Goal: Find contact information: Find contact information

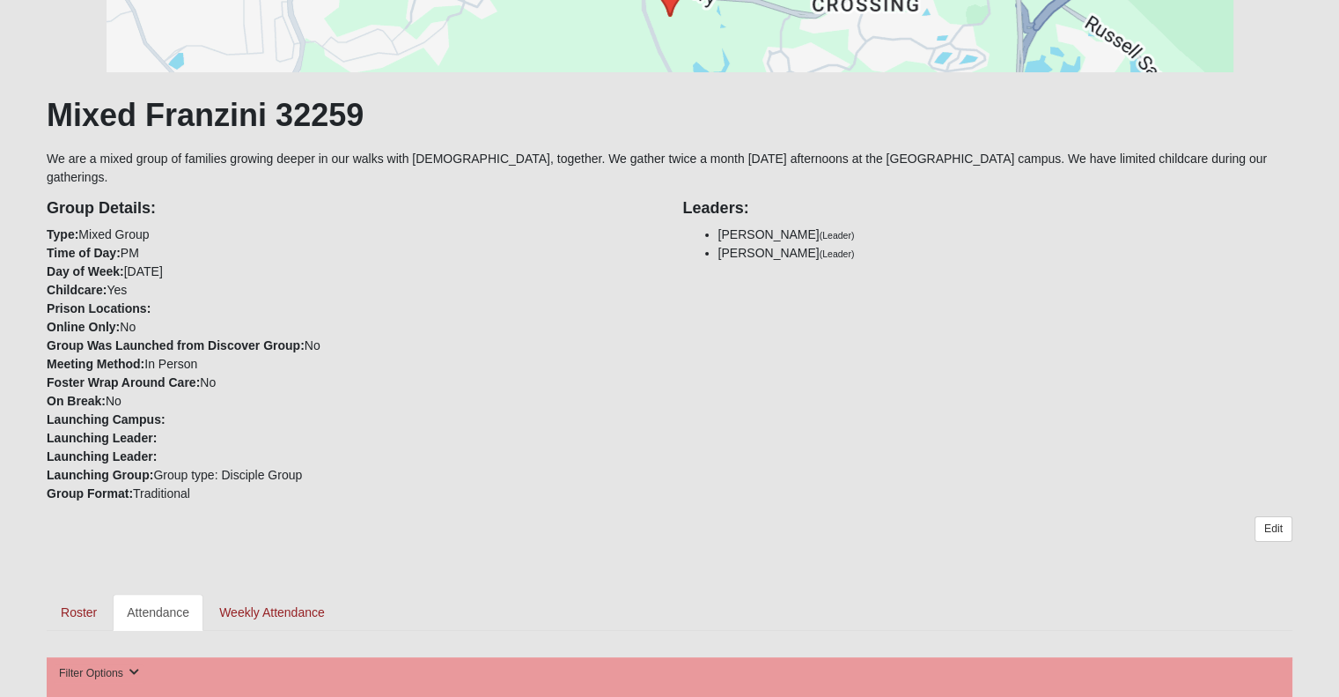
scroll to position [426, 0]
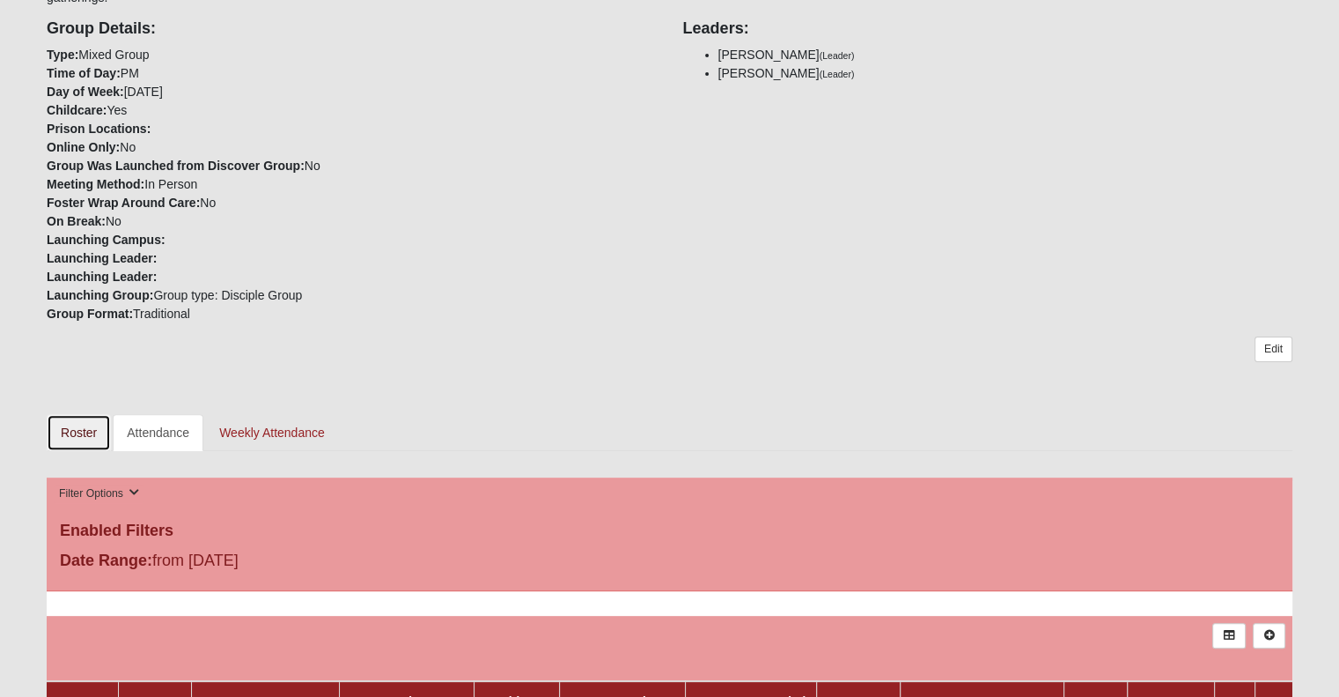
click at [75, 414] on link "Roster" at bounding box center [79, 432] width 64 height 37
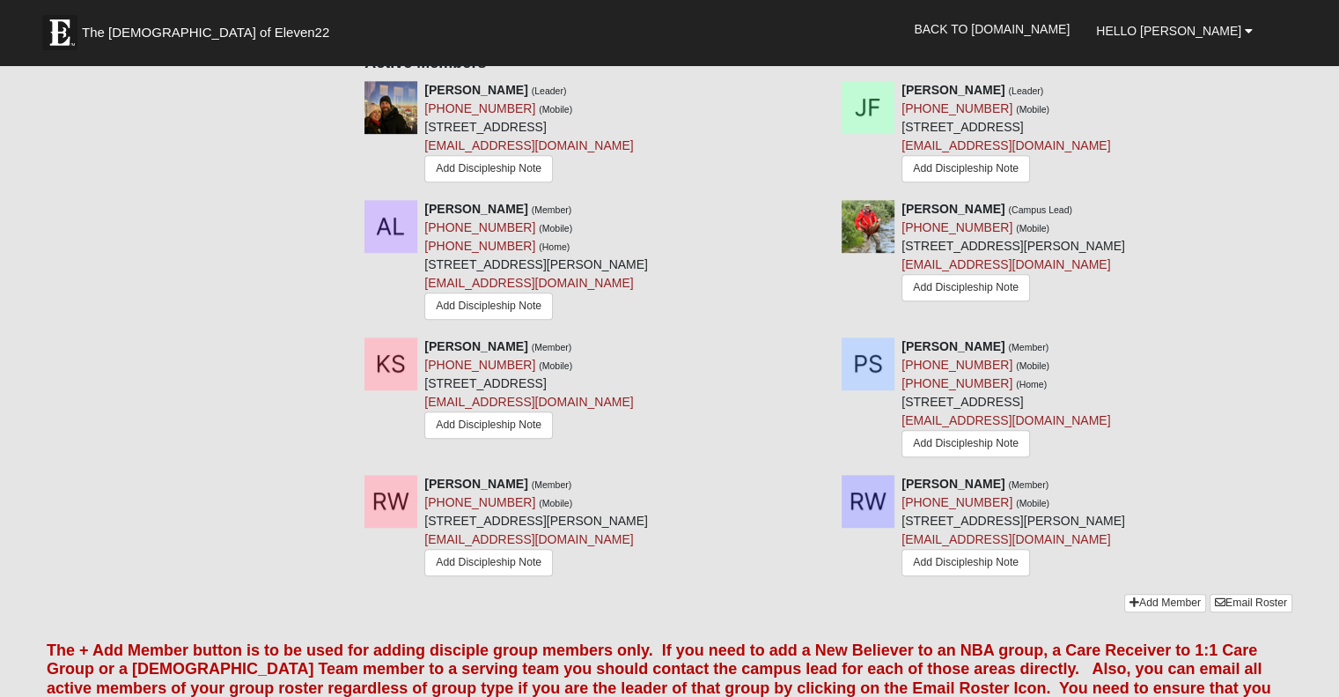
scroll to position [881, 0]
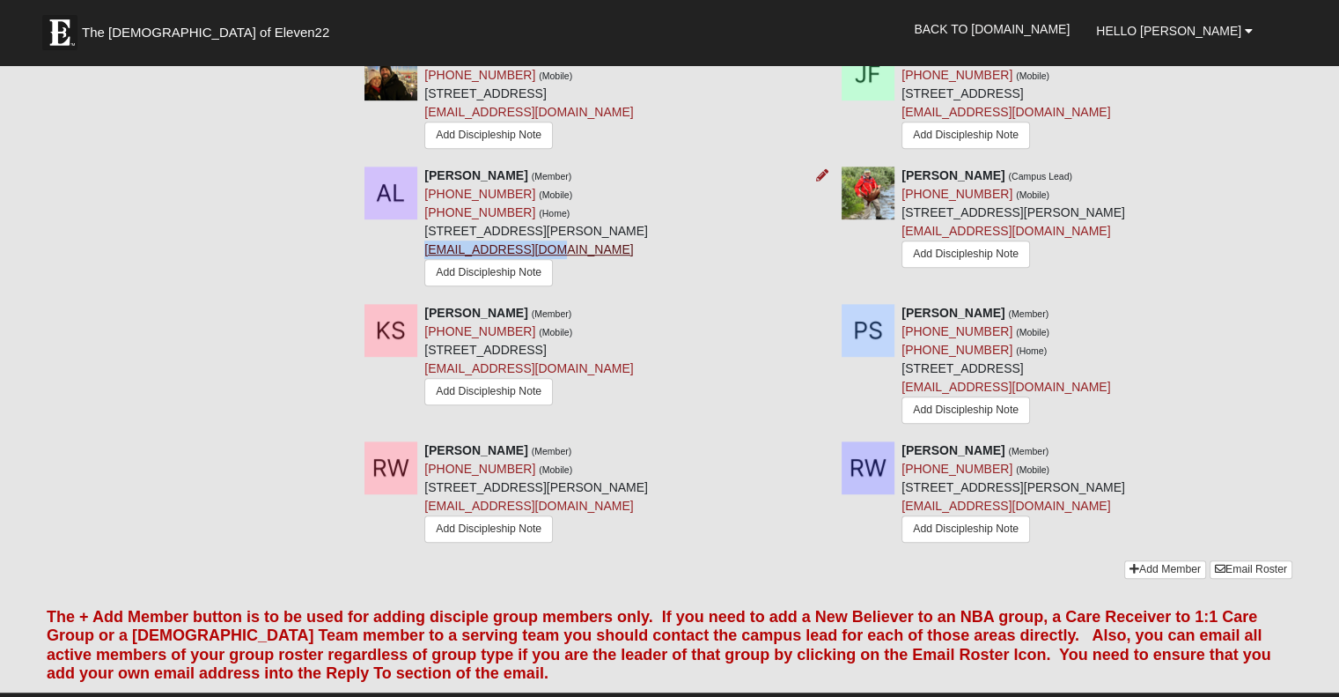
drag, startPoint x: 558, startPoint y: 245, endPoint x: 424, endPoint y: 243, distance: 133.9
click at [424, 243] on div "Angela Limanti (Member) (321) 544-4629 (Mobile) (321) 544-4629 (Home) 74 High O…" at bounding box center [536, 228] width 224 height 124
copy link "awelch007@gmail.com"
drag, startPoint x: 557, startPoint y: 505, endPoint x: 426, endPoint y: 510, distance: 130.4
click at [426, 510] on div "Rea Woodruff (Member) (904) 891-5365 (Mobile) 72 Sydney Cv St Johns, FL 32259-7…" at bounding box center [536, 494] width 224 height 106
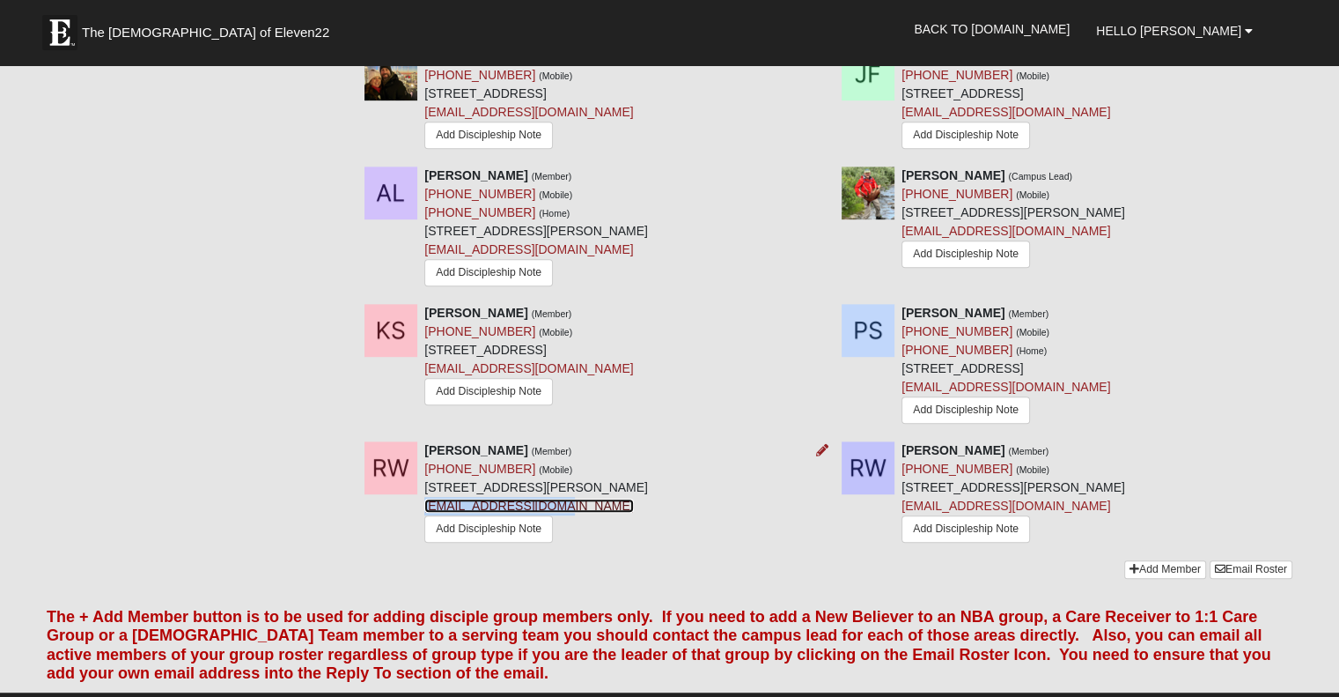
copy link "realorenzo@gmail.com"
